Goal: Find specific page/section

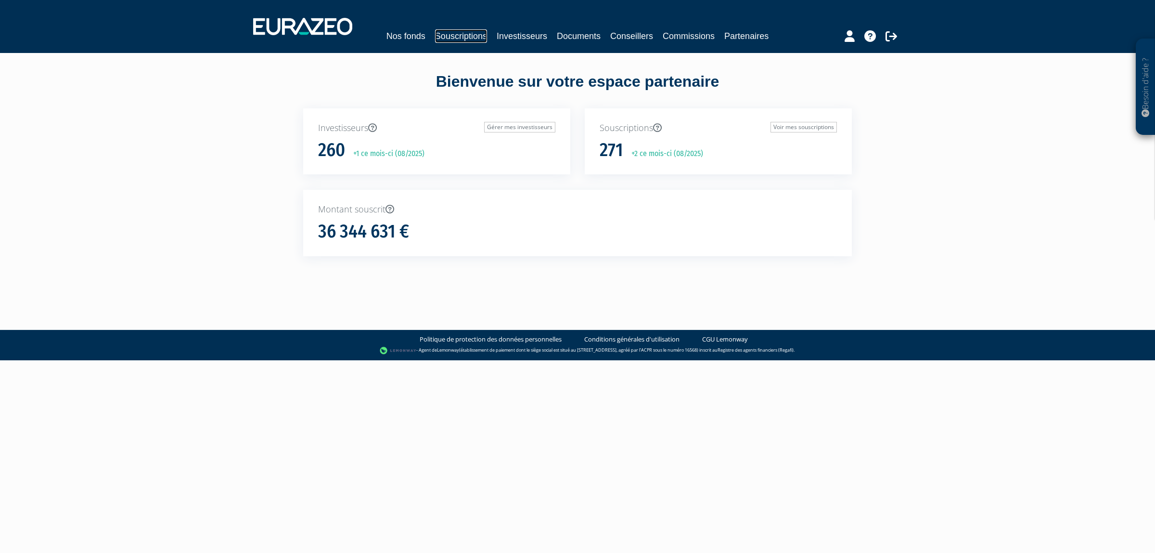
click at [468, 39] on link "Souscriptions" at bounding box center [461, 35] width 52 height 13
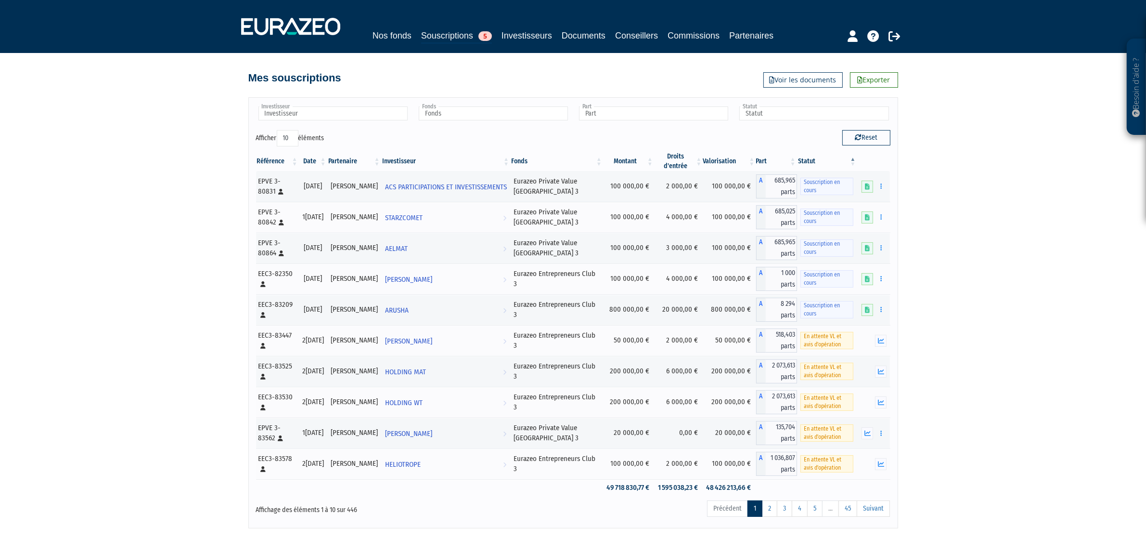
click at [362, 120] on input "Investisseur" at bounding box center [332, 113] width 149 height 14
type input "am"
